Goal: Task Accomplishment & Management: Manage account settings

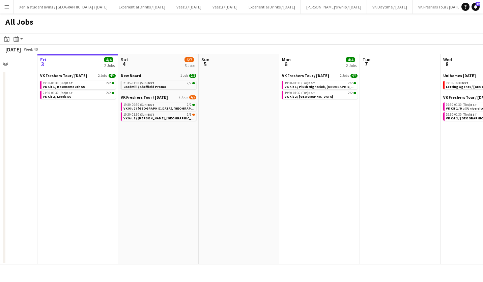
scroll to position [0, 205]
click at [170, 115] on div "19:30-01:30 (Sun) BST 2/3" at bounding box center [159, 114] width 72 height 3
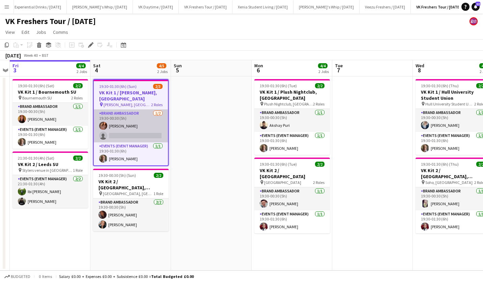
click at [144, 135] on app-card-role "Brand Ambassador 1/2 19:30-00:30 (5h) Sara Manchipp single-neutral-actions" at bounding box center [131, 125] width 74 height 33
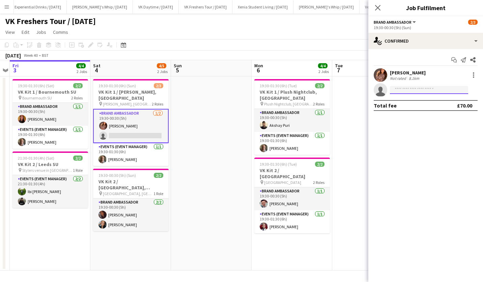
click at [401, 89] on input at bounding box center [429, 90] width 78 height 8
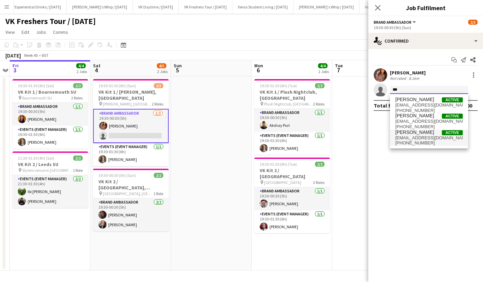
type input "***"
click at [421, 132] on span "Krysha Osullivan" at bounding box center [415, 132] width 39 height 6
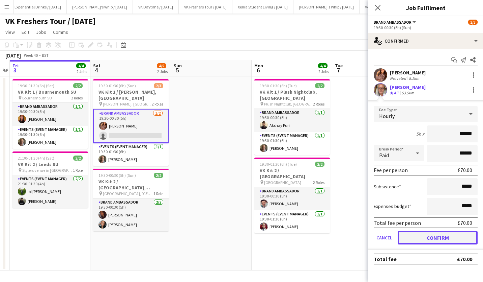
click at [434, 233] on button "Confirm" at bounding box center [438, 238] width 80 height 14
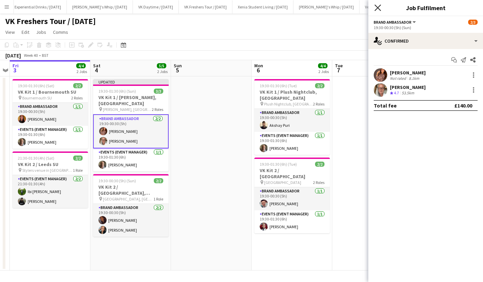
click at [380, 8] on icon "Close pop-in" at bounding box center [378, 7] width 6 height 6
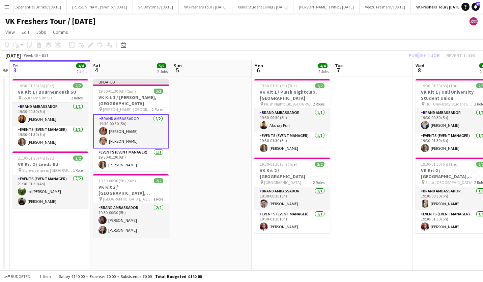
drag, startPoint x: 416, startPoint y: 51, endPoint x: 419, endPoint y: 55, distance: 5.1
click at [419, 55] on div "Publish 1 job Revert 1 job" at bounding box center [442, 55] width 82 height 9
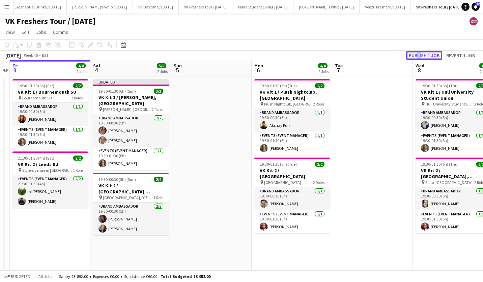
click at [419, 55] on button "Publish 1 job" at bounding box center [424, 55] width 36 height 9
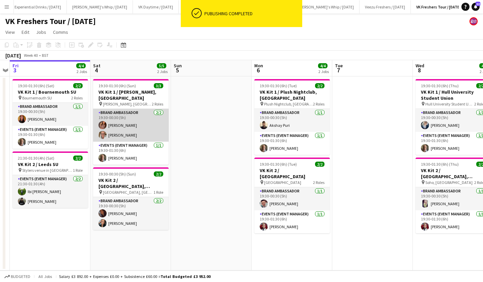
click at [129, 134] on app-card-role "Brand Ambassador 2/2 19:30-00:30 (5h) Sara Manchipp Krysha Osullivan" at bounding box center [131, 125] width 76 height 33
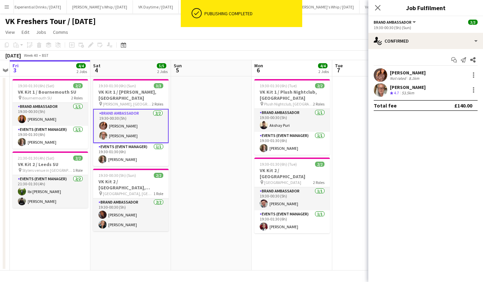
click at [409, 84] on div "Krysha Osullivan" at bounding box center [408, 87] width 36 height 6
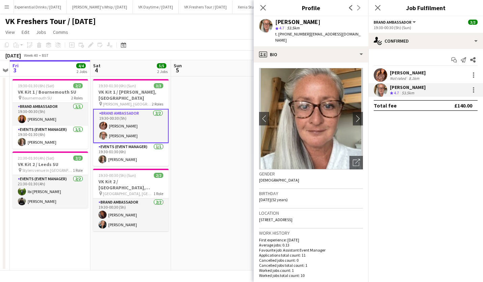
drag, startPoint x: 308, startPoint y: 34, endPoint x: 362, endPoint y: 33, distance: 54.4
click at [362, 33] on div "Krysha Osullivan star 4.7 53.5km t. +447950202747 | kryshaosullivan@hotmail.co.…" at bounding box center [311, 31] width 115 height 30
copy span "kryshaosullivan@hotmail.co.uk"
